Goal: Task Accomplishment & Management: Complete application form

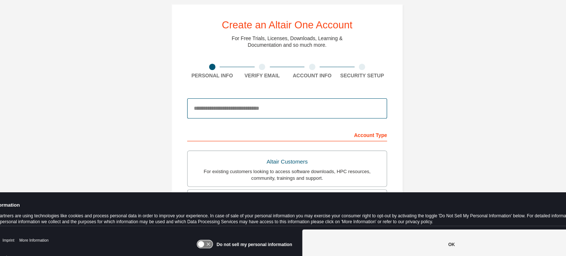
click at [233, 117] on input "email" at bounding box center [283, 116] width 175 height 18
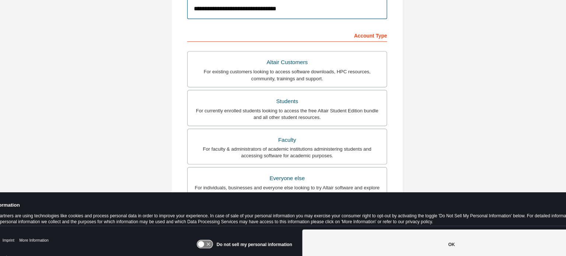
scroll to position [96, 0]
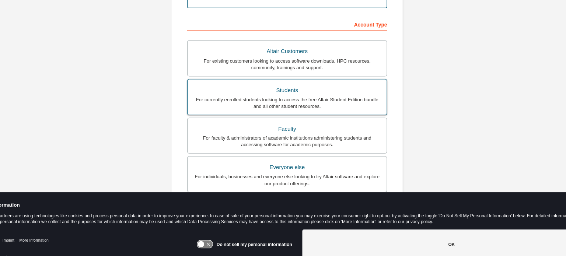
type input "**********"
click at [306, 109] on div "For currently enrolled students looking to access the free Altair Student Editi…" at bounding box center [282, 111] width 165 height 12
click at [230, 109] on div "For currently enrolled students looking to access the free Altair Student Editi…" at bounding box center [282, 111] width 165 height 12
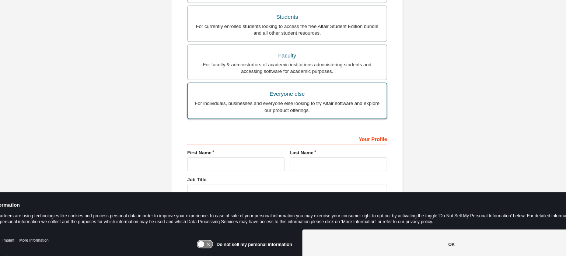
scroll to position [173, 0]
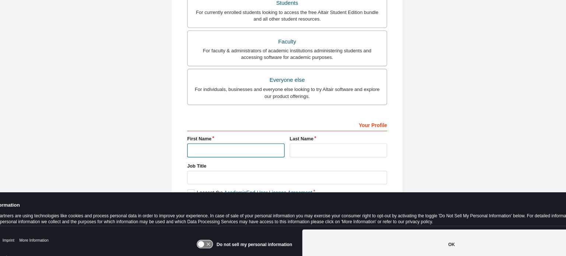
click at [198, 152] on input "text" at bounding box center [238, 152] width 85 height 12
type input "**********"
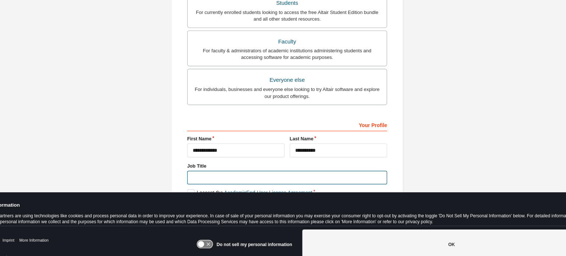
click at [204, 177] on input "text" at bounding box center [283, 176] width 175 height 12
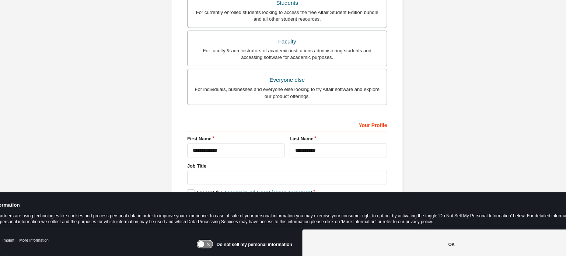
click at [209, 236] on icon at bounding box center [208, 235] width 6 height 6
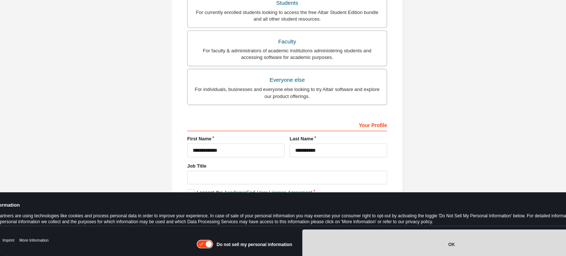
click at [407, 233] on button "OK" at bounding box center [426, 234] width 261 height 26
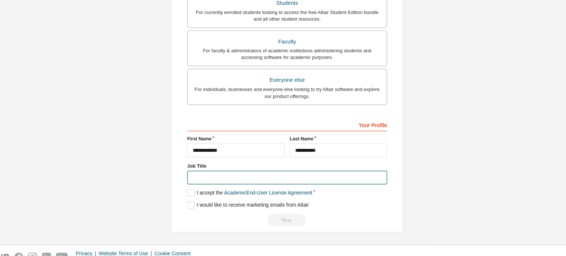
click at [216, 172] on input "text" at bounding box center [283, 176] width 175 height 12
type input "*******"
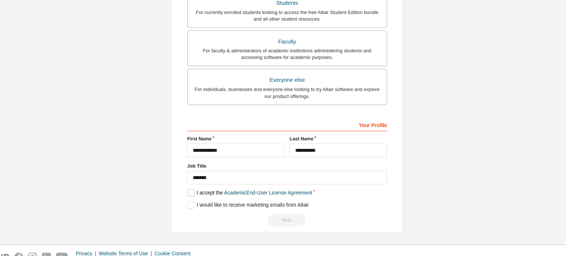
click at [196, 187] on label "I accept the Academic End-User License Agreement" at bounding box center [250, 189] width 109 height 6
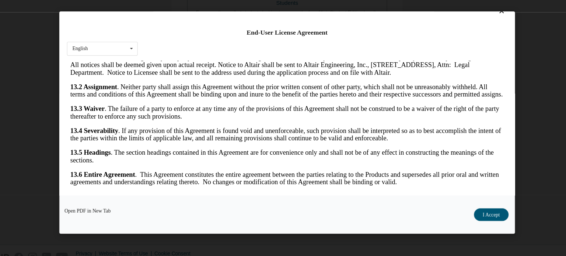
scroll to position [16, 0]
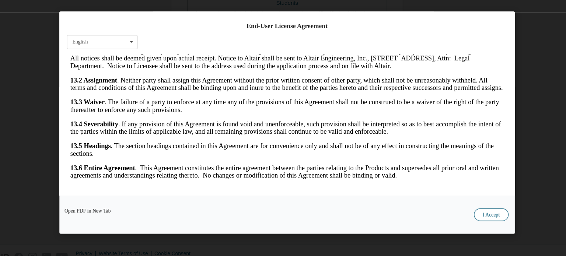
click at [466, 212] on button "I Accept" at bounding box center [461, 208] width 30 height 11
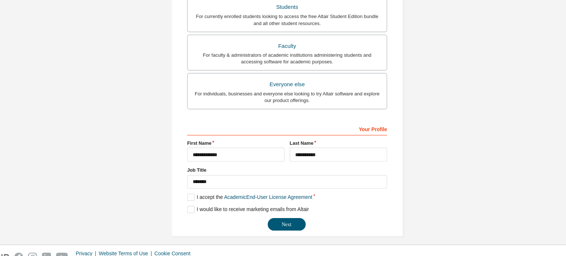
scroll to position [173, 0]
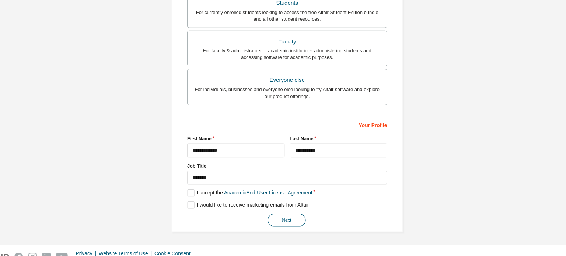
click at [275, 214] on button "Next" at bounding box center [282, 213] width 33 height 11
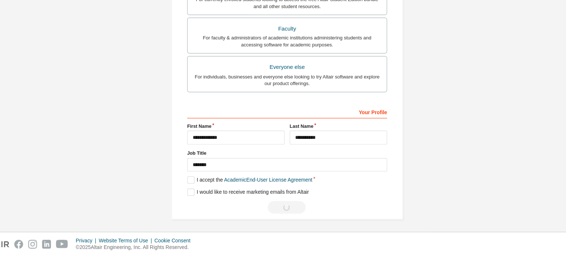
scroll to position [0, 0]
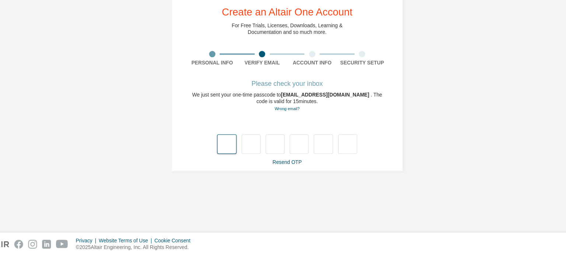
type input "*"
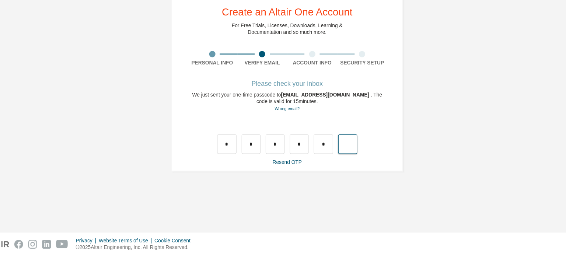
type input "*"
